Goal: Task Accomplishment & Management: Manage account settings

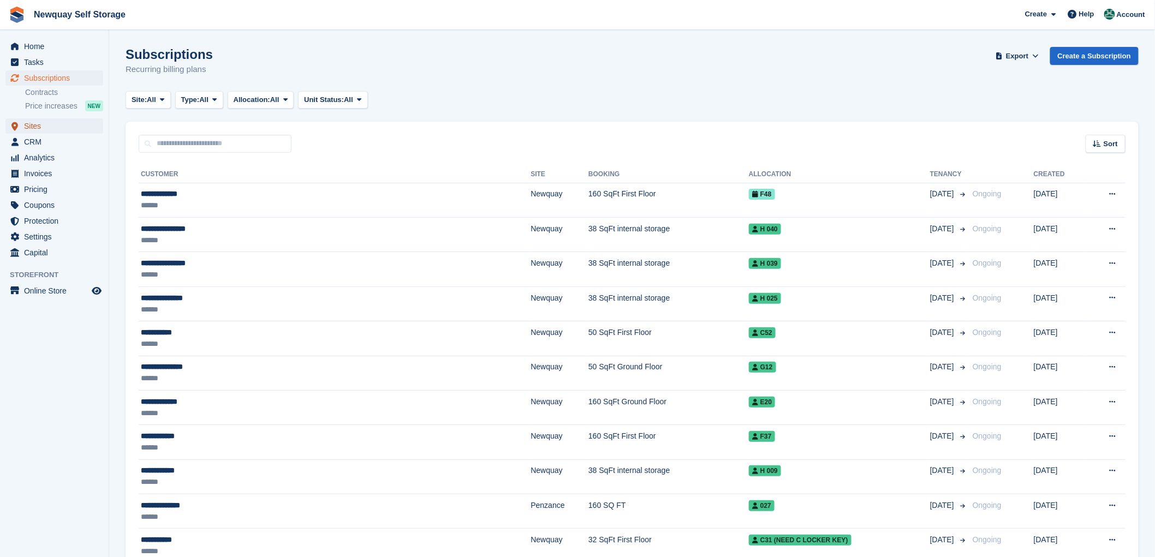
click at [26, 124] on span "Sites" at bounding box center [57, 125] width 66 height 15
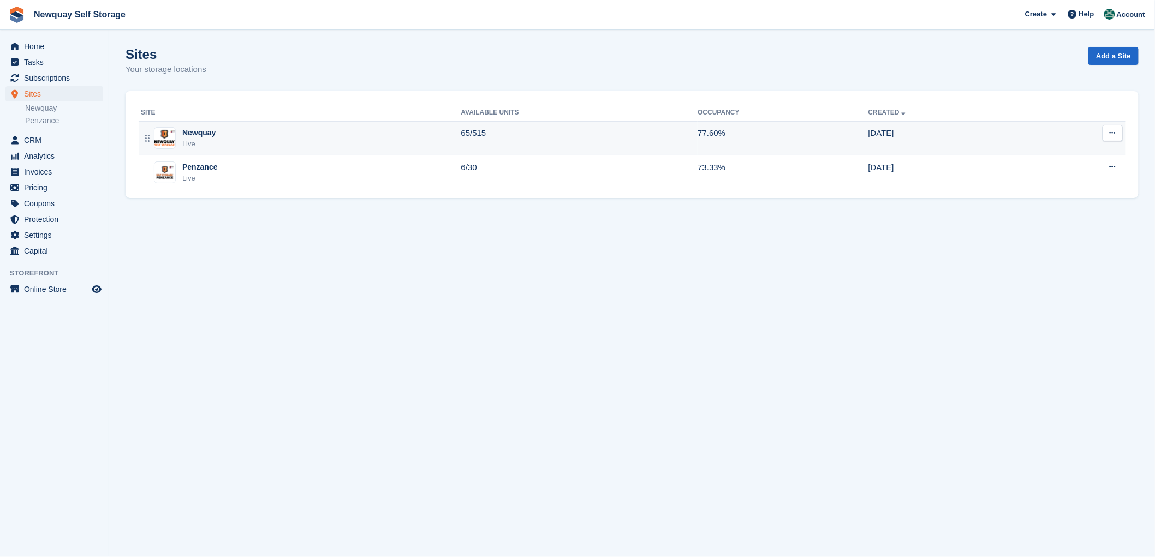
click at [187, 132] on div "Newquay" at bounding box center [198, 132] width 33 height 11
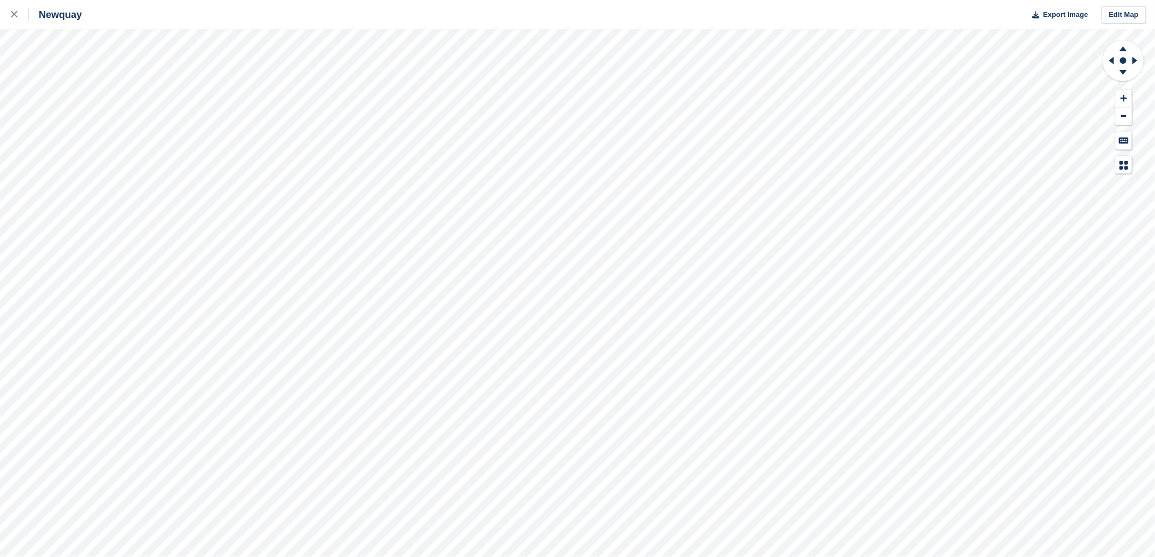
click at [566, 0] on html "Newquay Export Image Edit Map" at bounding box center [577, 278] width 1155 height 557
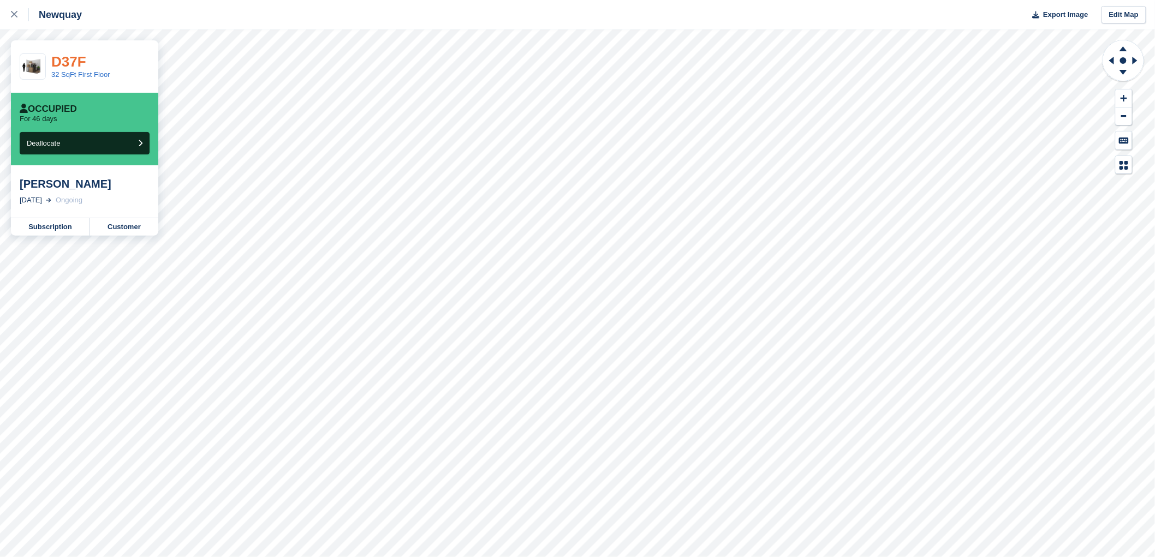
click at [71, 66] on link "D37F" at bounding box center [68, 62] width 35 height 16
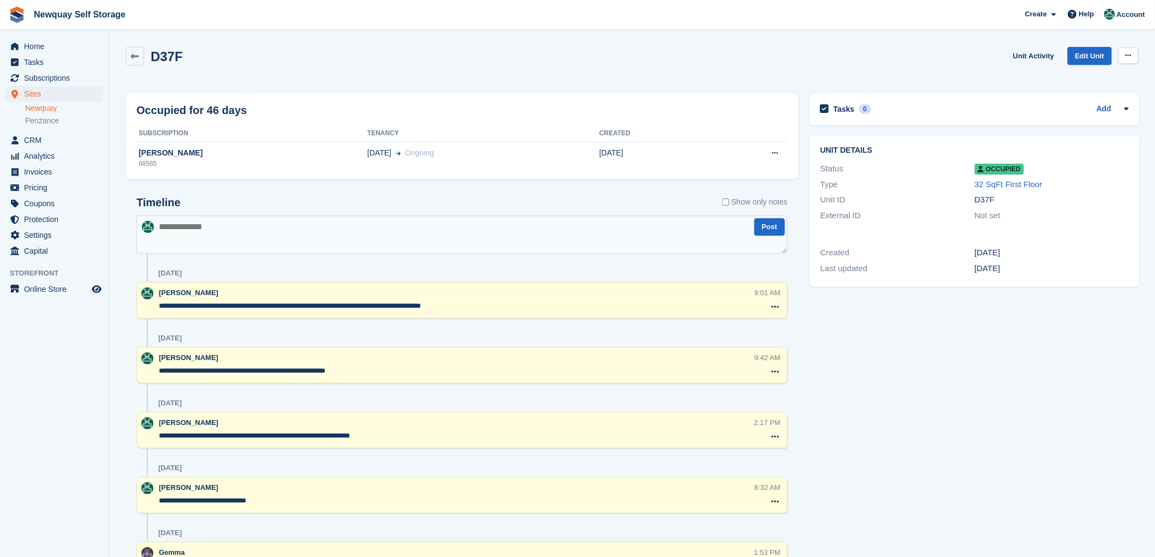
click at [1131, 57] on icon at bounding box center [1129, 55] width 6 height 7
click at [1062, 75] on p "Overlock" at bounding box center [1086, 77] width 95 height 14
click at [33, 94] on span "Sites" at bounding box center [57, 93] width 66 height 15
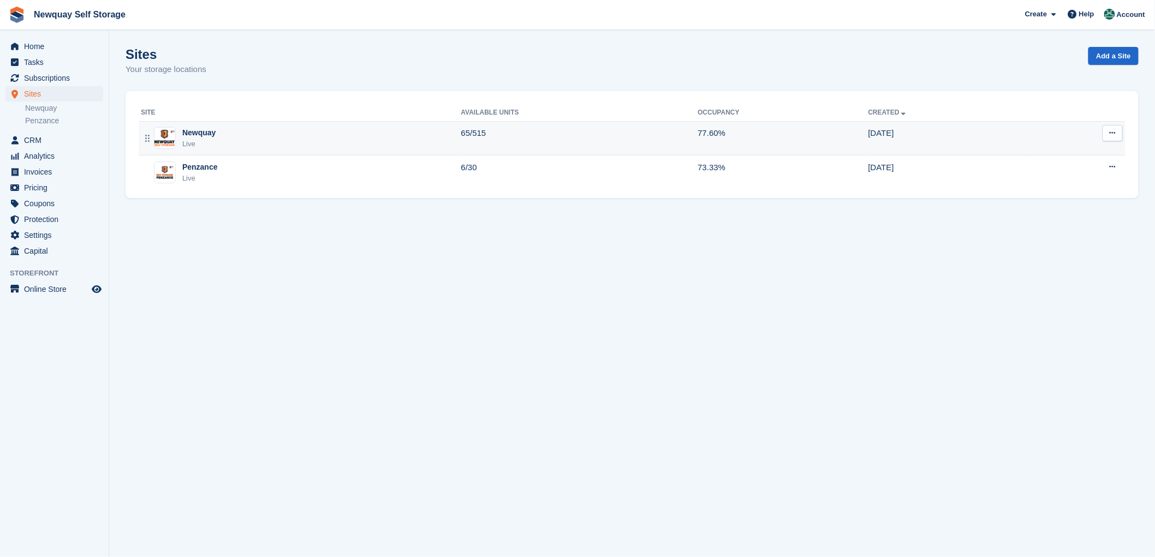
click at [182, 131] on div "Newquay" at bounding box center [198, 132] width 33 height 11
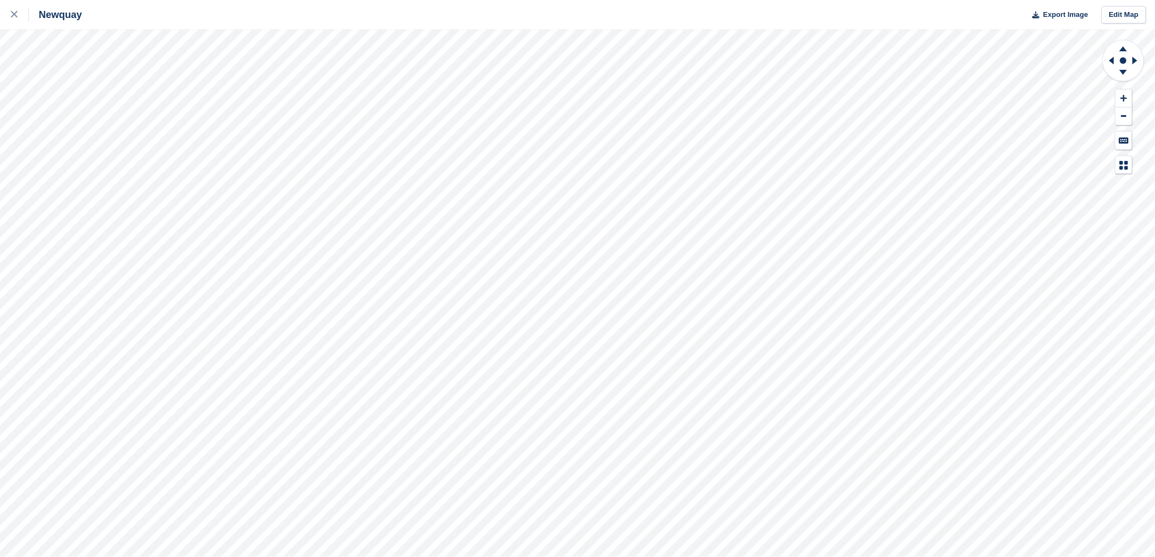
click at [782, 0] on html "Newquay Export Image Edit Map" at bounding box center [577, 278] width 1155 height 557
click at [876, 557] on html "Newquay Export Image Edit Map" at bounding box center [577, 278] width 1155 height 557
click at [775, 0] on html "Newquay Export Image Edit Map" at bounding box center [577, 278] width 1155 height 557
click at [515, 15] on div "Newquay Export Image Edit Map" at bounding box center [577, 278] width 1155 height 557
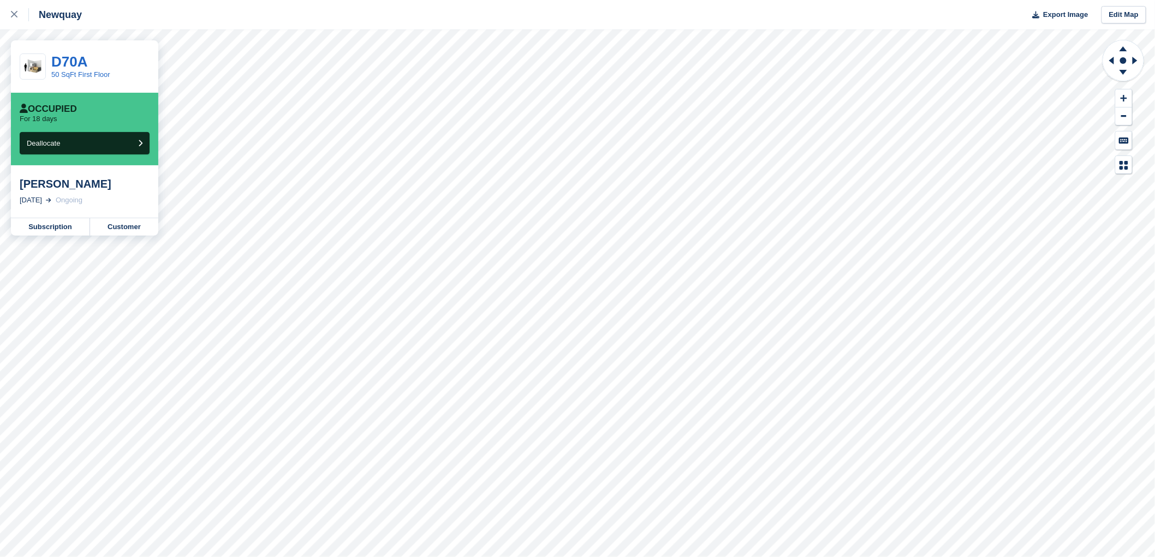
click at [73, 185] on div "[PERSON_NAME]" at bounding box center [85, 183] width 130 height 13
click at [80, 66] on link "D70A" at bounding box center [69, 62] width 36 height 16
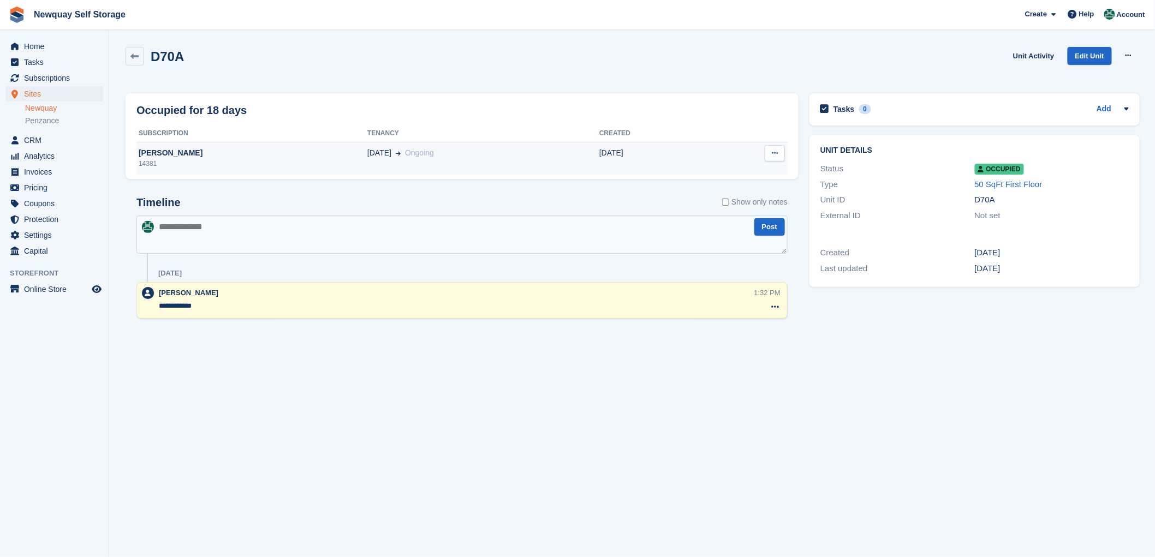
click at [151, 153] on div "[PERSON_NAME]" at bounding box center [252, 152] width 231 height 11
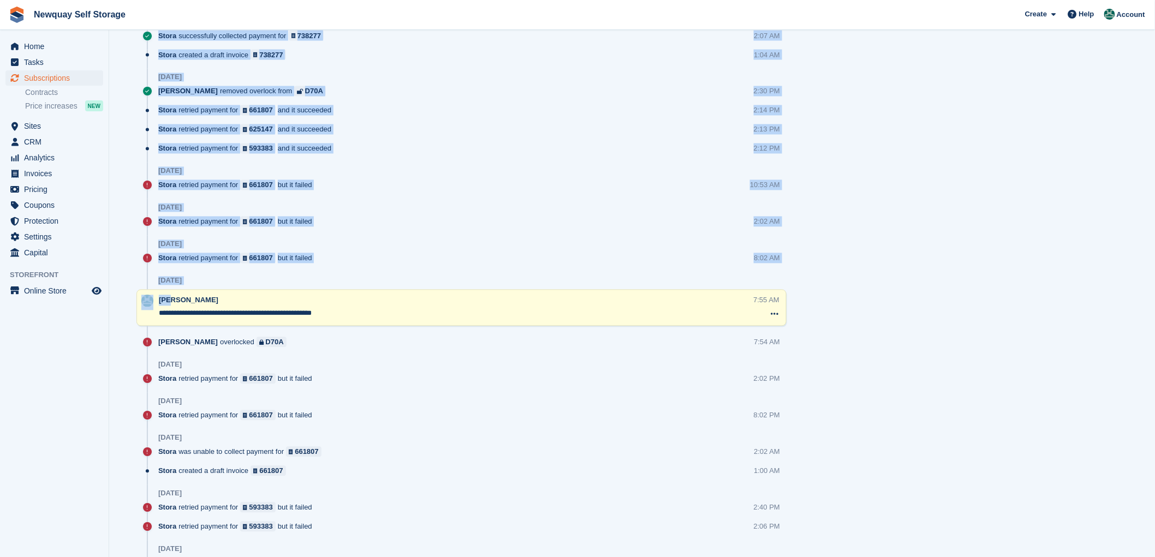
click at [586, 295] on div "Timeline Show only notes Post 25 Aug Stora successfully collected payment for 7…" at bounding box center [462, 358] width 650 height 826
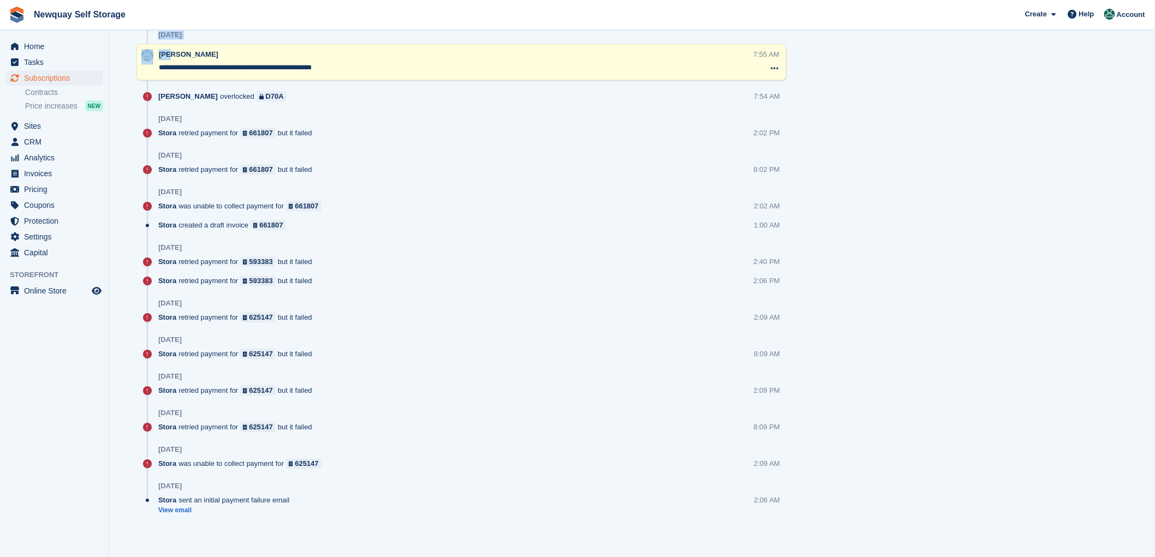
scroll to position [1053, 0]
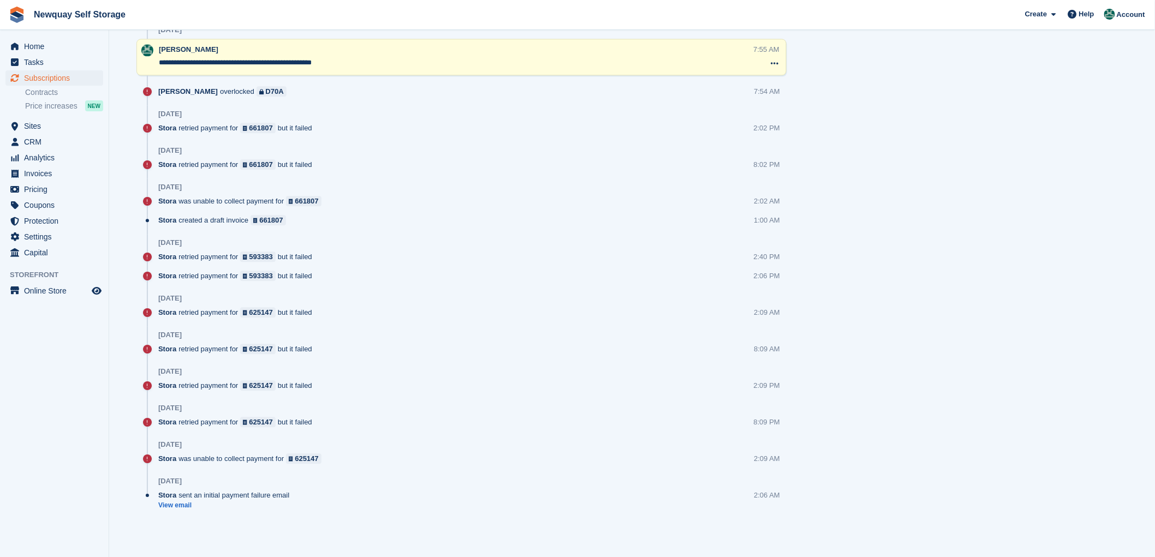
click at [558, 265] on div "Stora retried payment for 593383 but it failed 2:40 PM" at bounding box center [472, 261] width 628 height 19
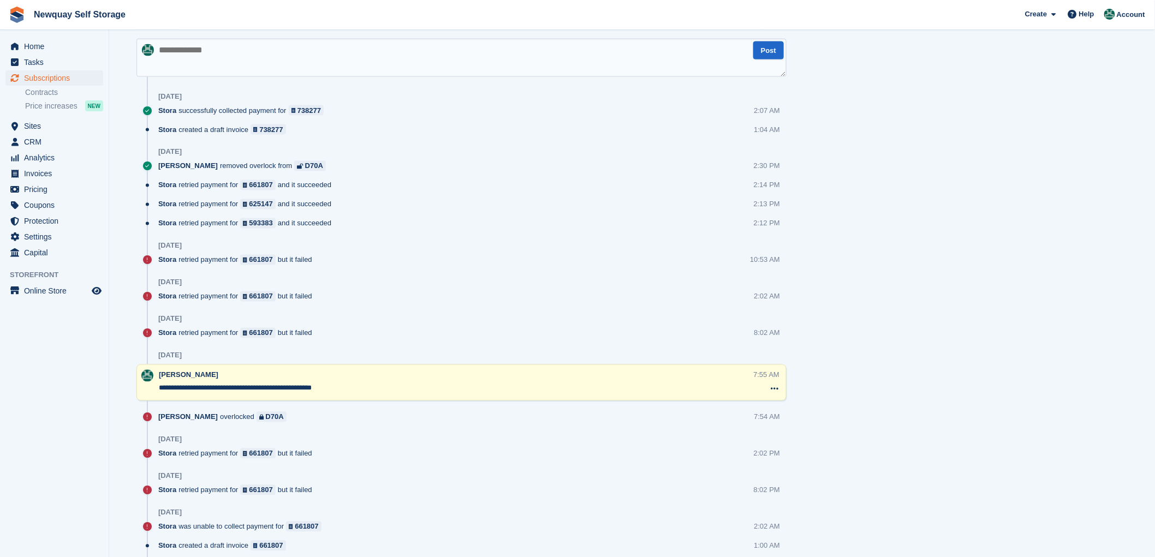
scroll to position [728, 0]
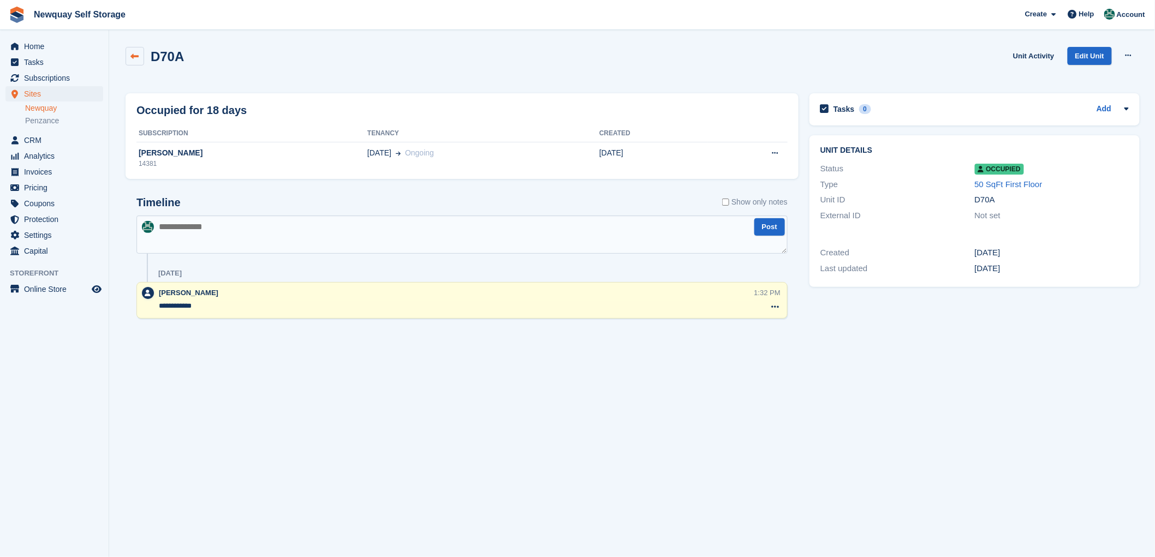
click at [132, 55] on icon at bounding box center [135, 56] width 8 height 8
click at [34, 94] on span "Sites" at bounding box center [57, 93] width 66 height 15
